Goal: Transaction & Acquisition: Purchase product/service

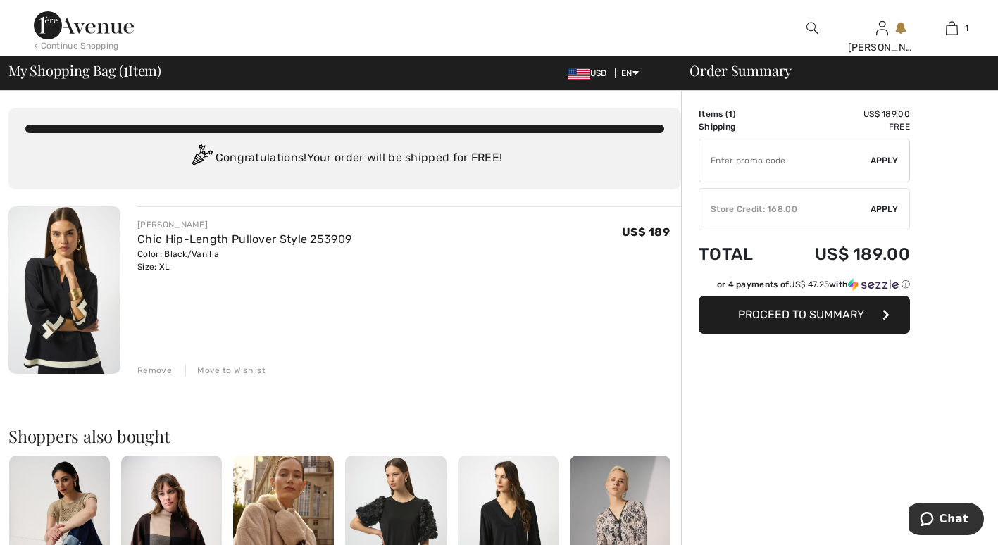
click at [881, 206] on span "Apply" at bounding box center [884, 209] width 28 height 13
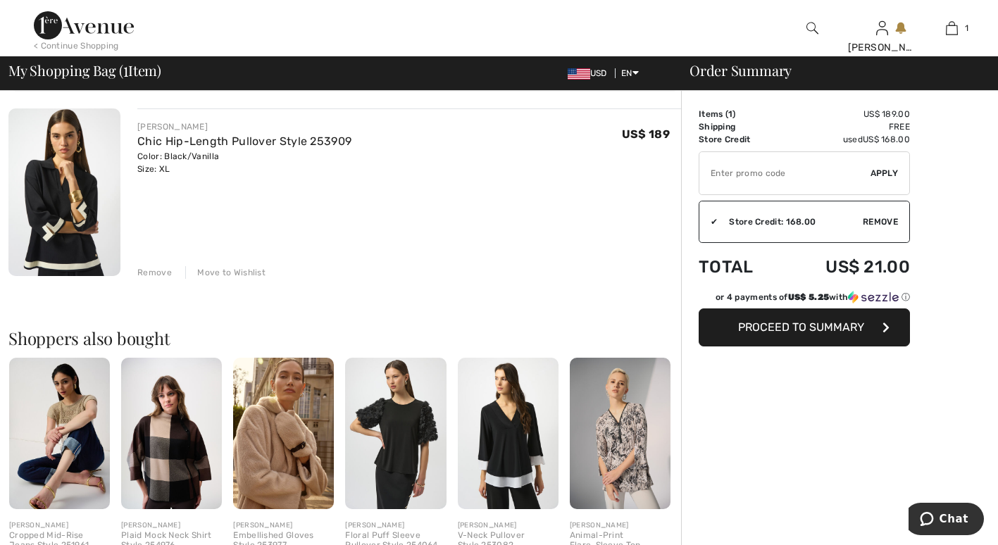
scroll to position [99, 0]
click at [798, 332] on span "Proceed to Summary" at bounding box center [801, 326] width 126 height 13
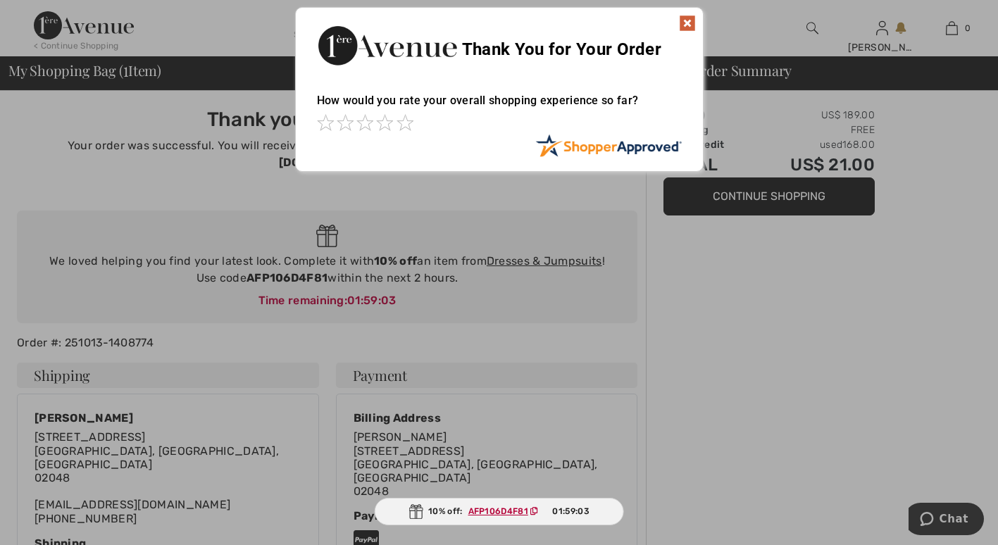
click at [688, 25] on img at bounding box center [687, 23] width 17 height 17
